Goal: Information Seeking & Learning: Learn about a topic

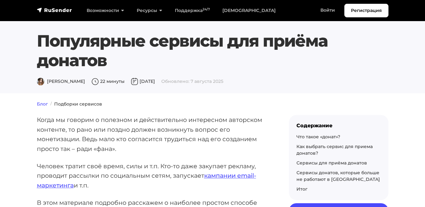
click at [40, 102] on link "Блог" at bounding box center [42, 104] width 11 height 6
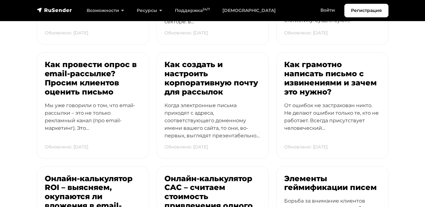
scroll to position [373, 0]
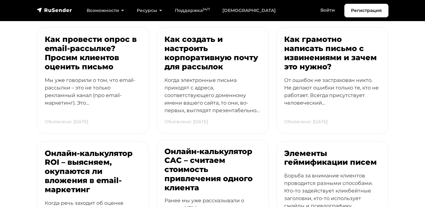
click at [185, 160] on h3 "Онлайн-калькулятор CAC – считаем стоимость привлечения одного клиента" at bounding box center [213, 169] width 96 height 45
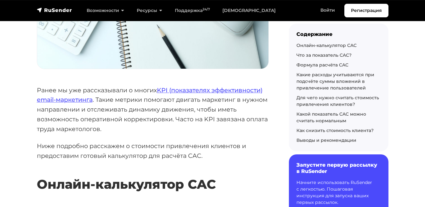
scroll to position [257, 0]
